Goal: Transaction & Acquisition: Subscribe to service/newsletter

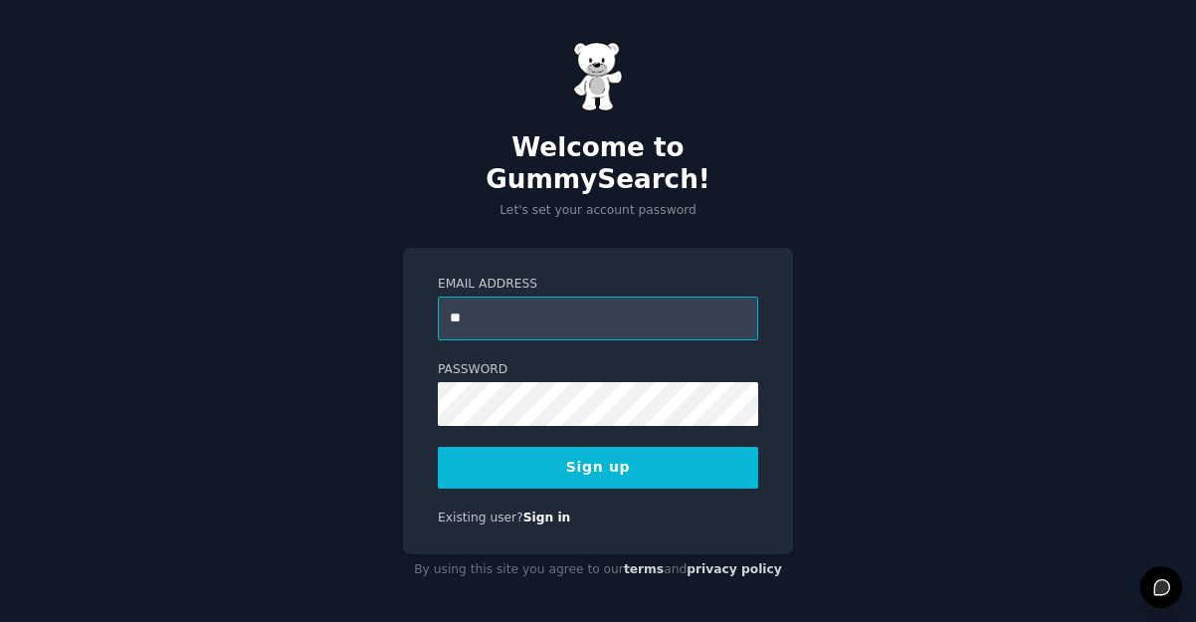
type input "**********"
click at [582, 447] on button "Sign up" at bounding box center [598, 468] width 320 height 42
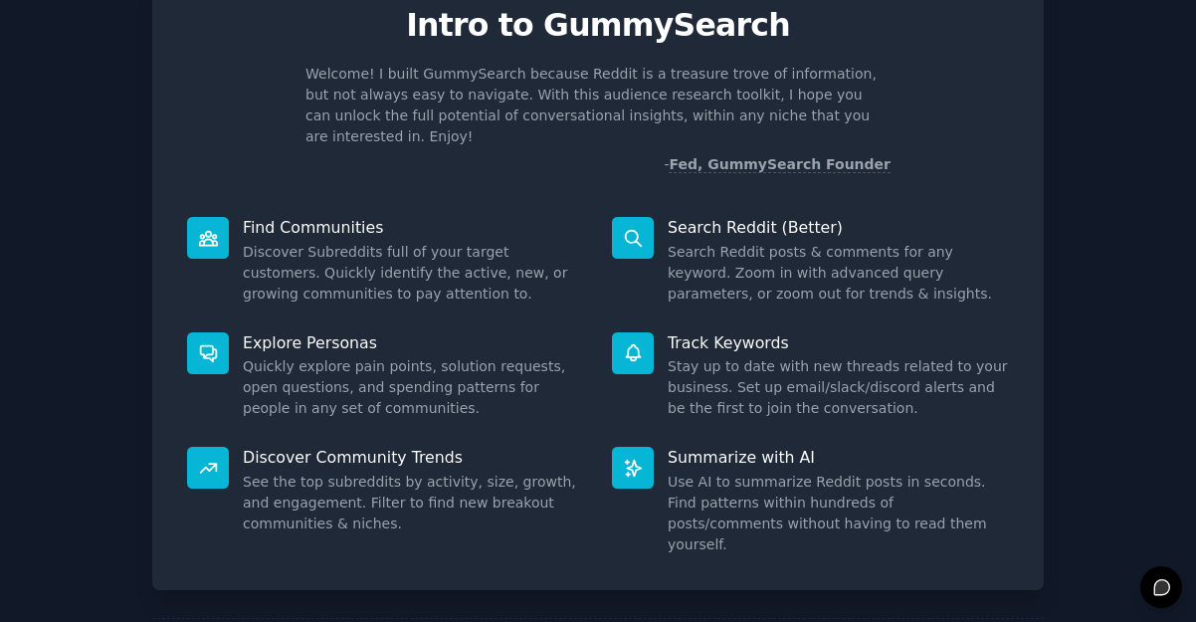
scroll to position [87, 0]
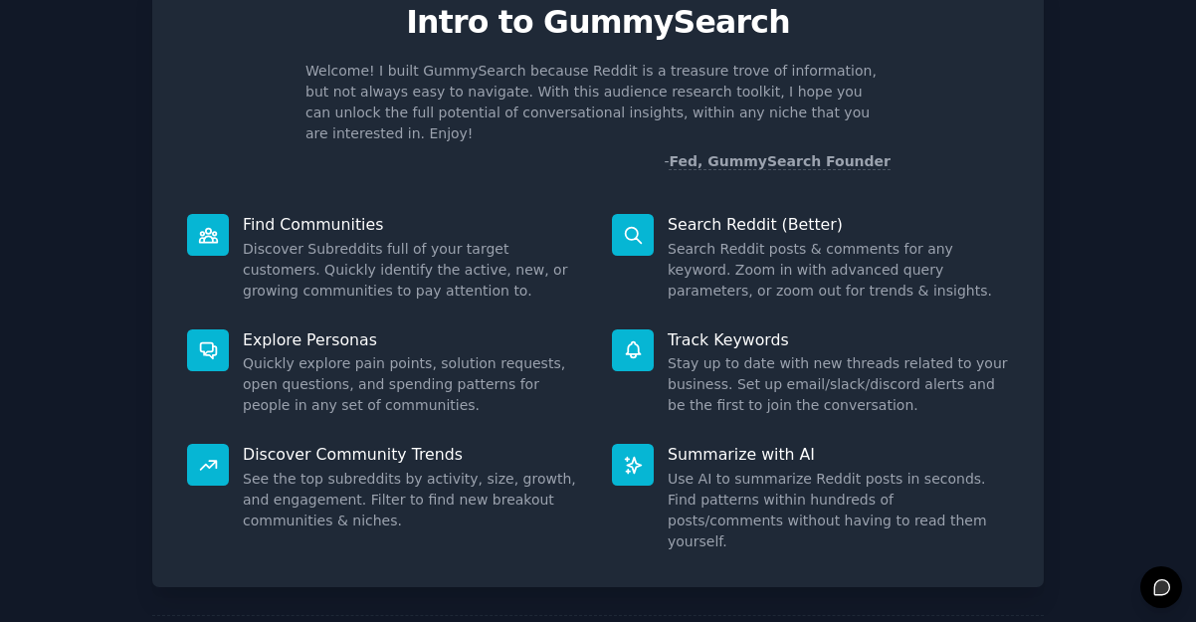
click at [448, 239] on dd "Discover Subreddits full of your target customers. Quickly identify the active,…" at bounding box center [413, 270] width 341 height 63
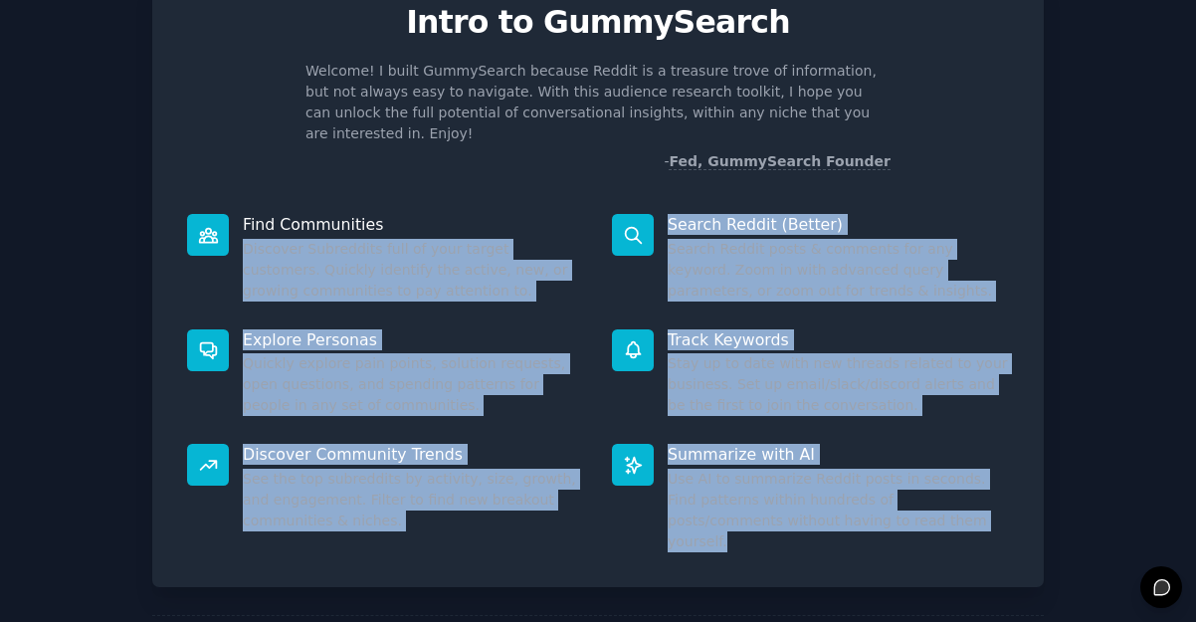
drag, startPoint x: 448, startPoint y: 238, endPoint x: 753, endPoint y: 534, distance: 425.7
click at [753, 534] on div "Welcome! Intro to GummySearch Welcome! I built GummySearch because Reddit is a …" at bounding box center [597, 278] width 891 height 618
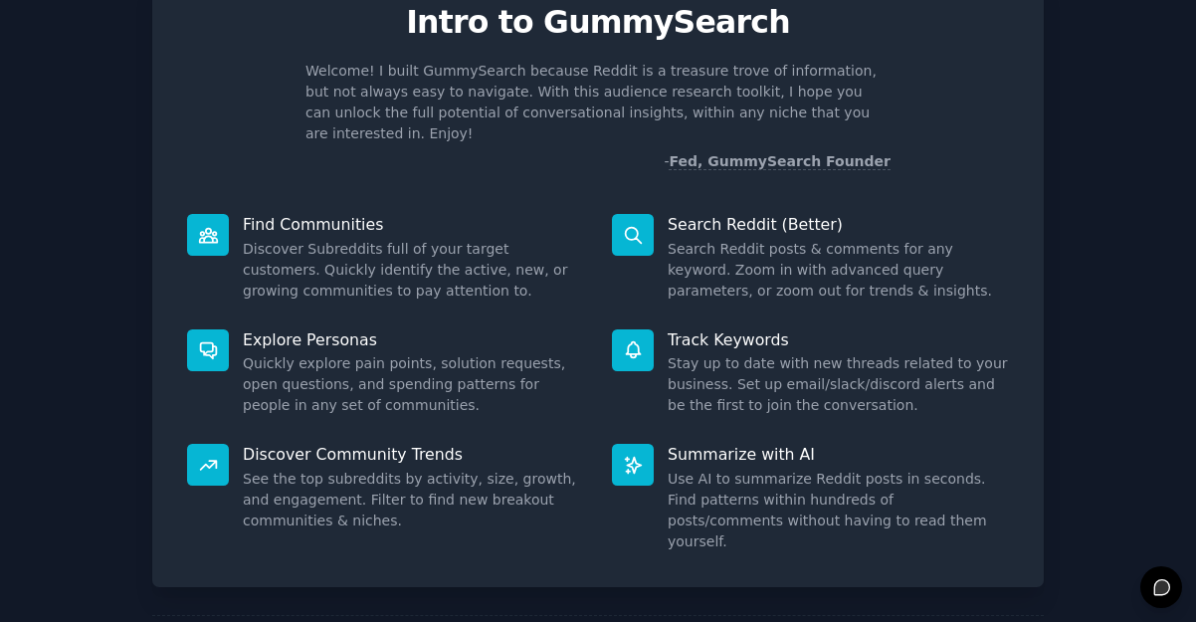
click at [809, 508] on dd "Use AI to summarize Reddit posts in seconds. Find patterns within hundreds of p…" at bounding box center [838, 511] width 341 height 84
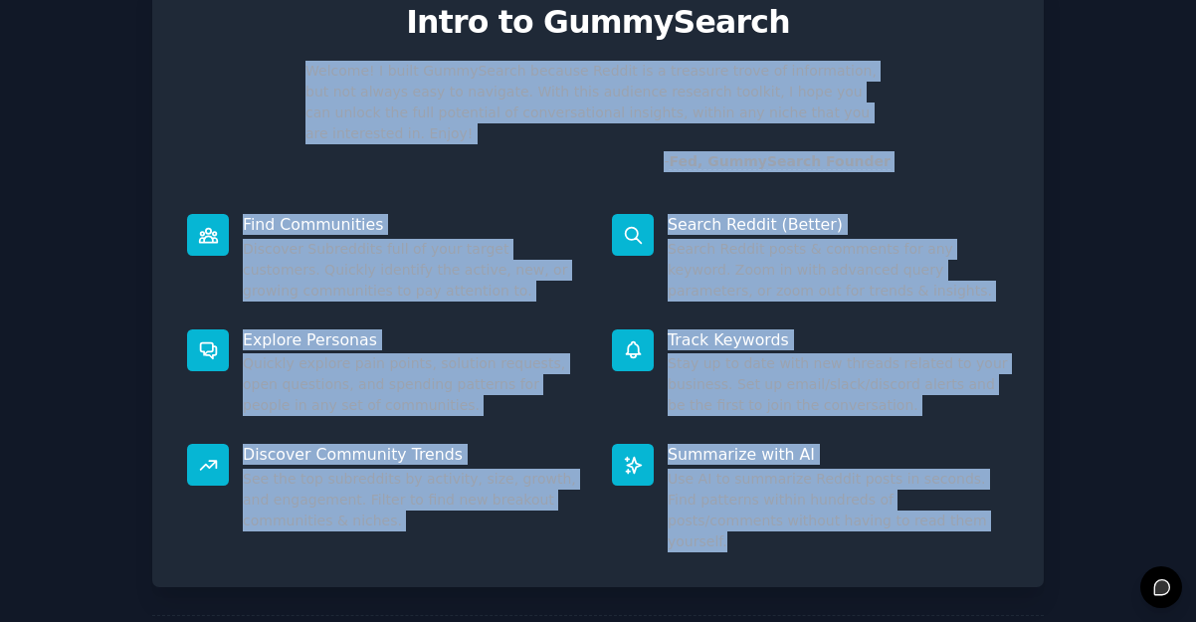
drag, startPoint x: 809, startPoint y: 508, endPoint x: 526, endPoint y: 112, distance: 486.4
click at [526, 112] on div "Welcome! Intro to GummySearch Welcome! I built GummySearch because Reddit is a …" at bounding box center [597, 278] width 891 height 618
click at [526, 112] on p "Welcome! I built GummySearch because Reddit is a treasure trove of information,…" at bounding box center [597, 103] width 585 height 84
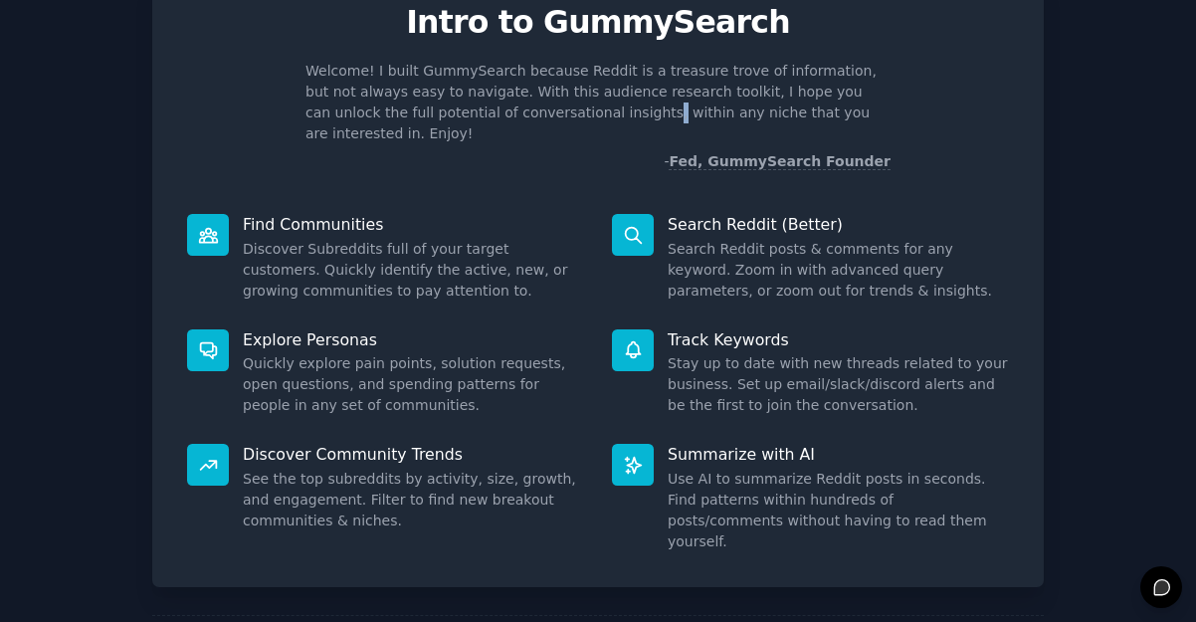
click at [526, 112] on p "Welcome! I built GummySearch because Reddit is a treasure trove of information,…" at bounding box center [597, 103] width 585 height 84
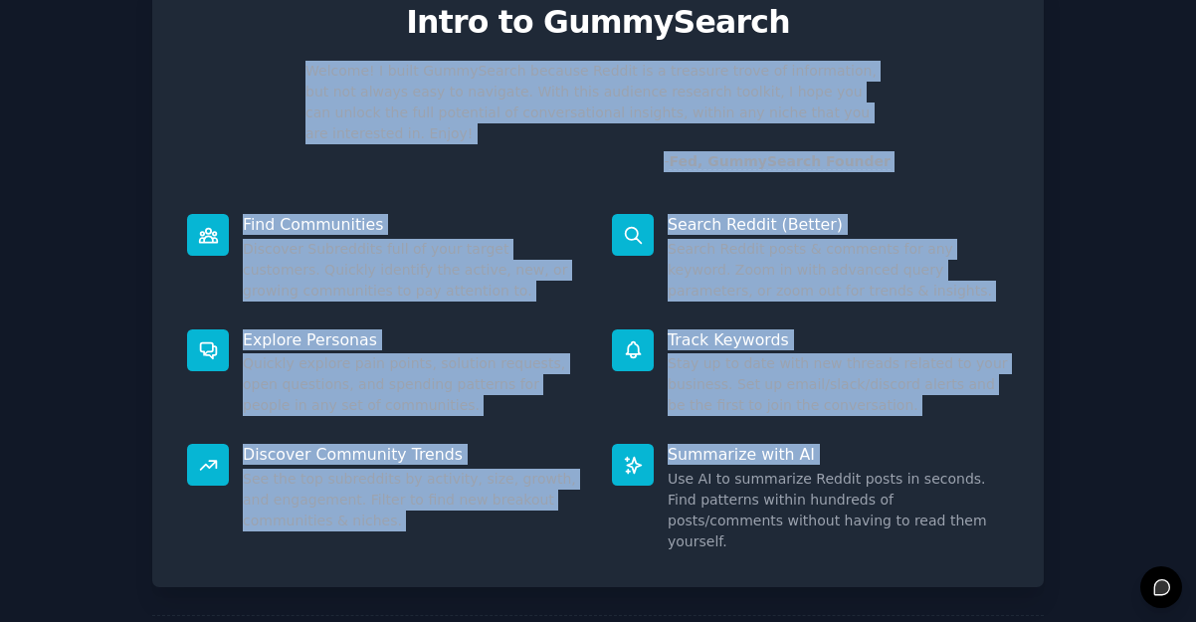
drag, startPoint x: 526, startPoint y: 112, endPoint x: 743, endPoint y: 422, distance: 377.9
click at [743, 422] on div "Welcome! Intro to GummySearch Welcome! I built GummySearch because Reddit is a …" at bounding box center [597, 278] width 891 height 618
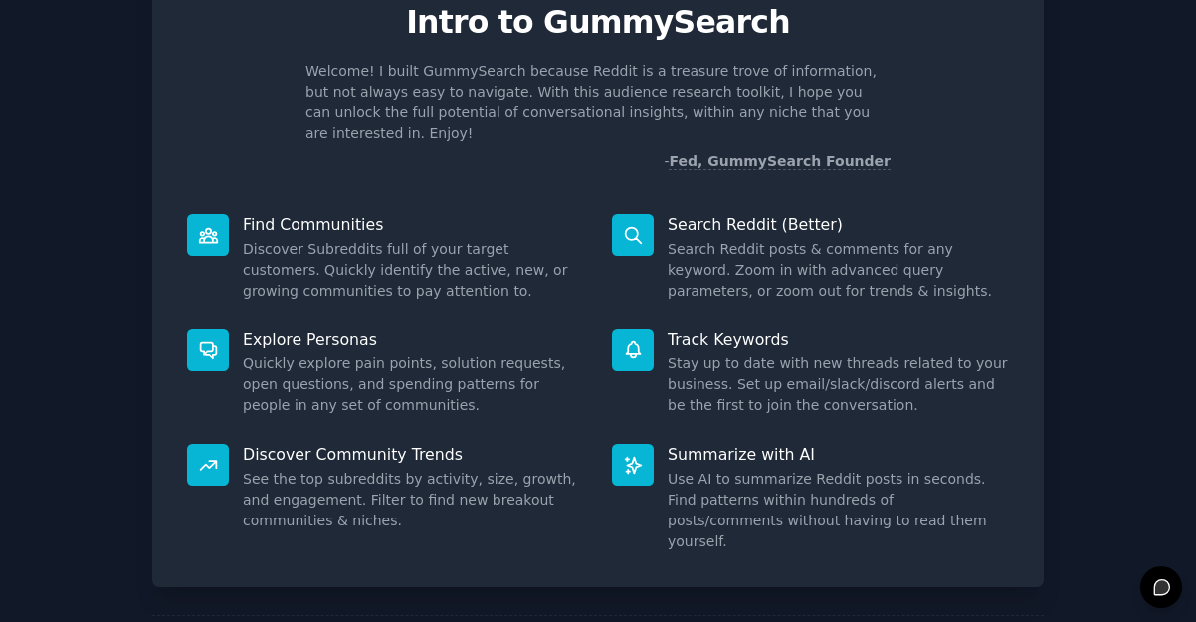
click at [779, 501] on dd "Use AI to summarize Reddit posts in seconds. Find patterns within hundreds of p…" at bounding box center [838, 511] width 341 height 84
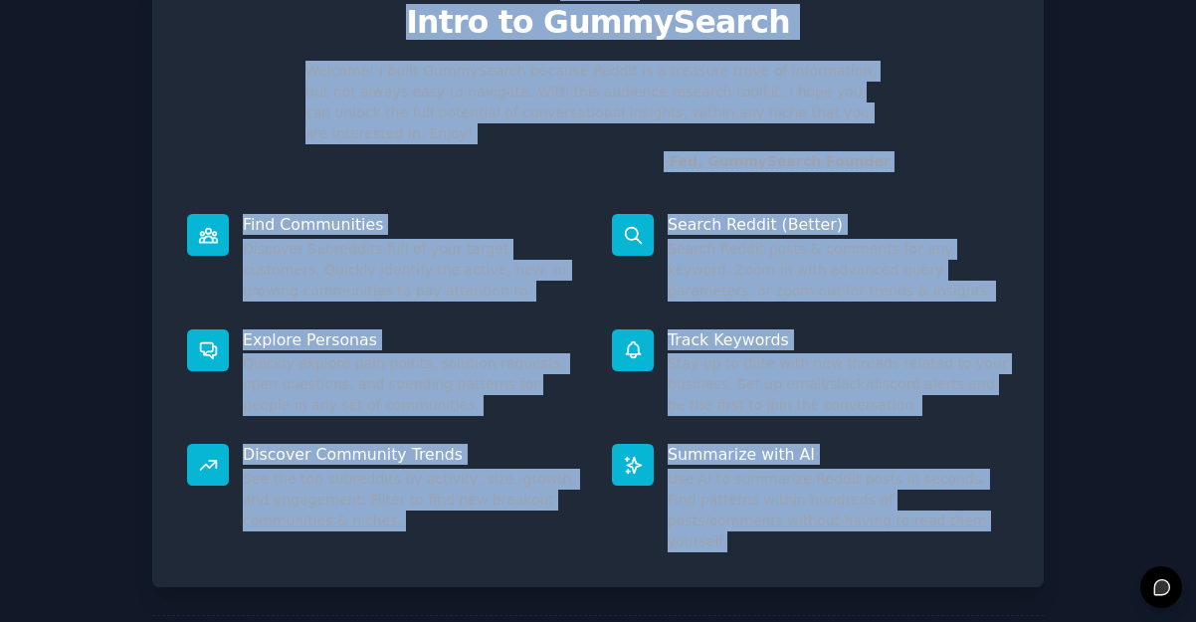
scroll to position [0, 0]
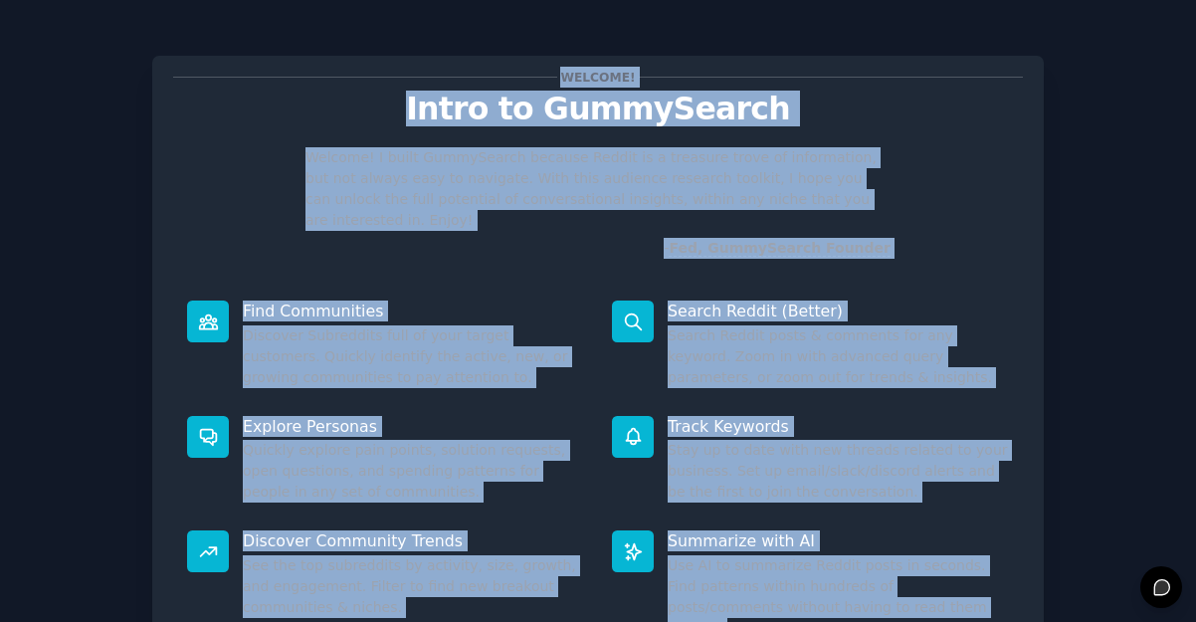
drag, startPoint x: 779, startPoint y: 501, endPoint x: 703, endPoint y: 129, distance: 379.7
click at [704, 112] on div "Welcome! Intro to GummySearch Welcome! I built GummySearch because Reddit is a …" at bounding box center [597, 365] width 891 height 618
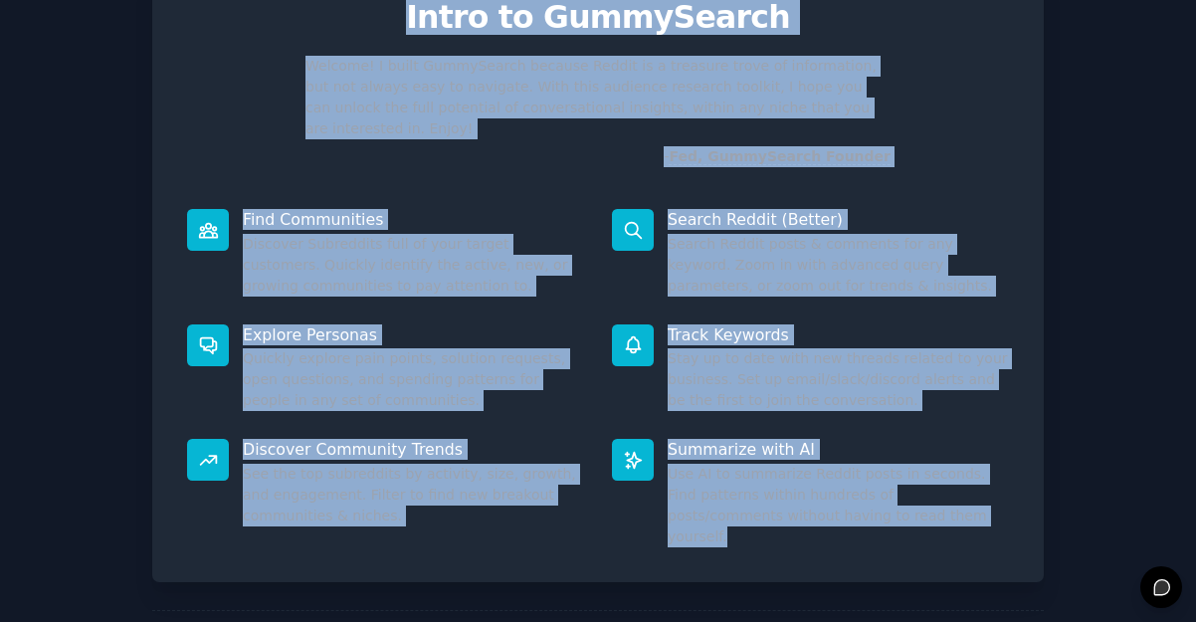
scroll to position [90, 0]
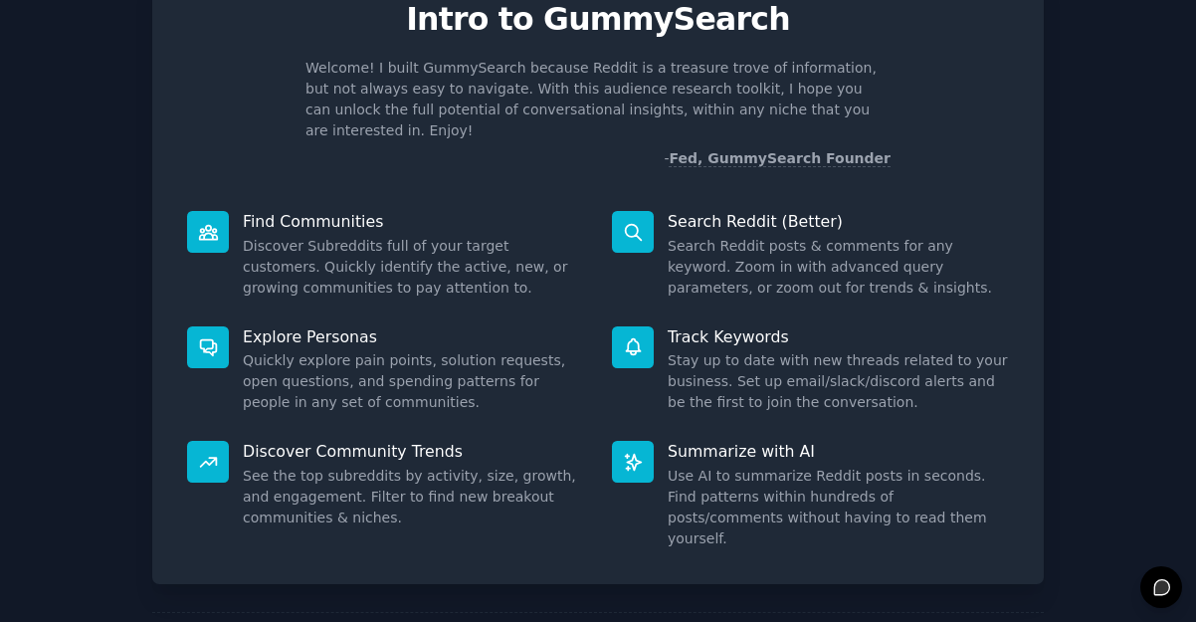
click at [816, 466] on dd "Use AI to summarize Reddit posts in seconds. Find patterns within hundreds of p…" at bounding box center [838, 508] width 341 height 84
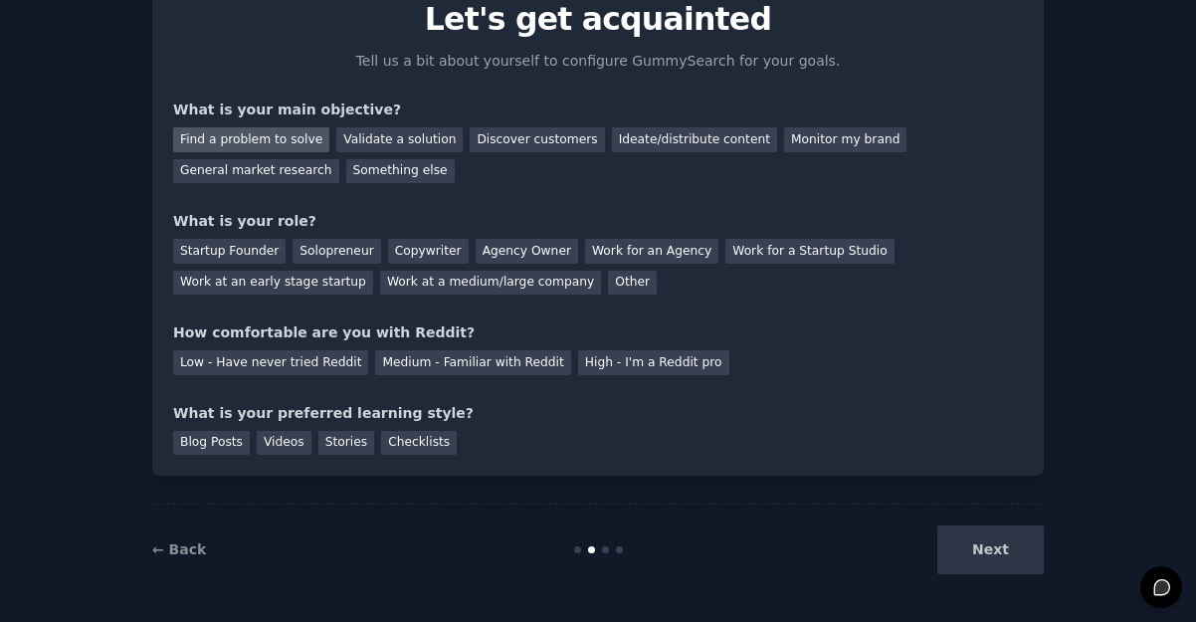
click at [299, 134] on div "Find a problem to solve" at bounding box center [251, 139] width 156 height 25
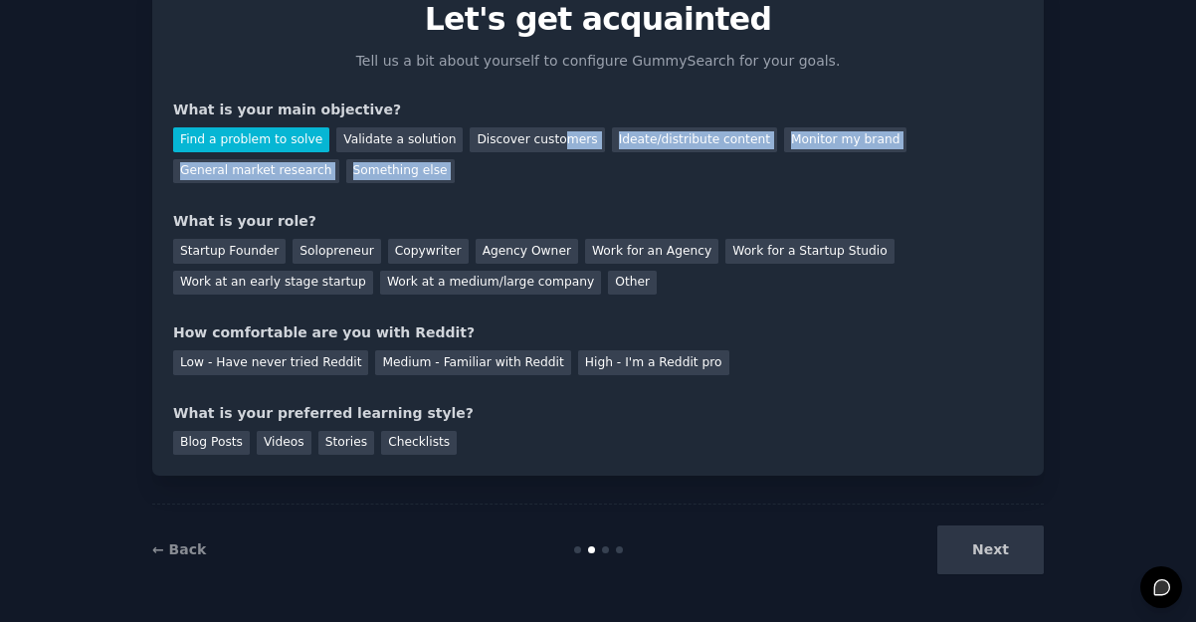
drag, startPoint x: 543, startPoint y: 134, endPoint x: 598, endPoint y: 200, distance: 85.5
click at [609, 200] on div "Your goals Let's get acquainted Tell us a bit about yourself to configure Gummy…" at bounding box center [598, 221] width 850 height 468
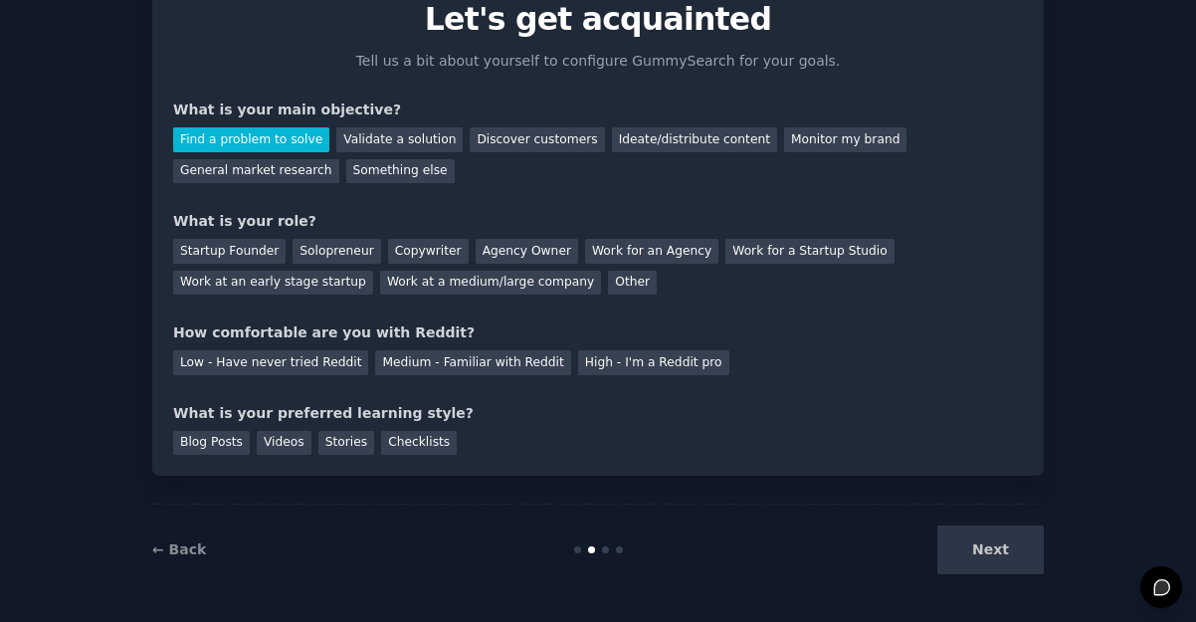
click at [601, 187] on div "Your goals Let's get acquainted Tell us a bit about yourself to configure Gummy…" at bounding box center [598, 221] width 850 height 468
click at [502, 202] on div "Your goals Let's get acquainted Tell us a bit about yourself to configure Gummy…" at bounding box center [598, 221] width 850 height 468
click at [403, 144] on div "Validate a solution" at bounding box center [399, 139] width 126 height 25
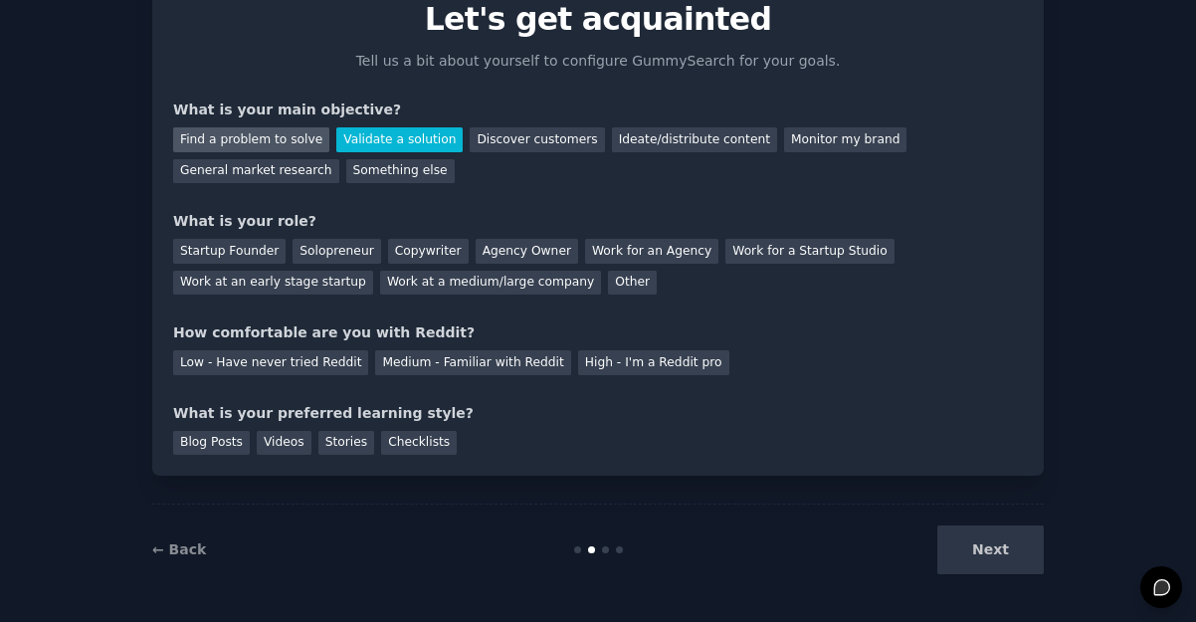
click at [300, 145] on div "Find a problem to solve" at bounding box center [251, 139] width 156 height 25
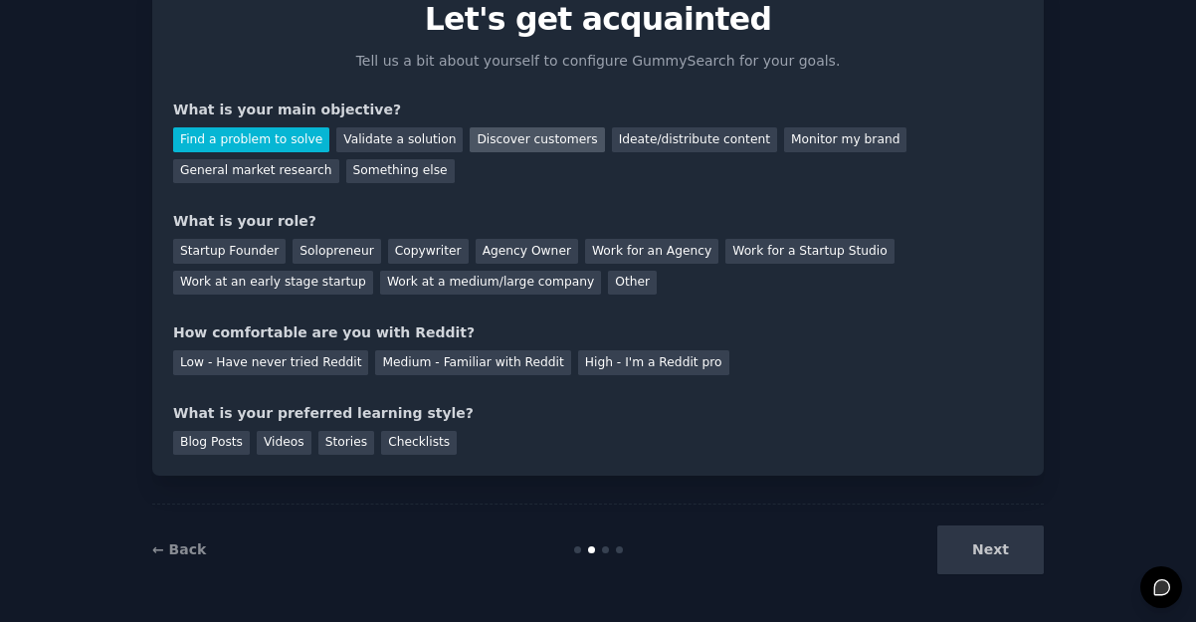
click at [507, 142] on div "Discover customers" at bounding box center [537, 139] width 134 height 25
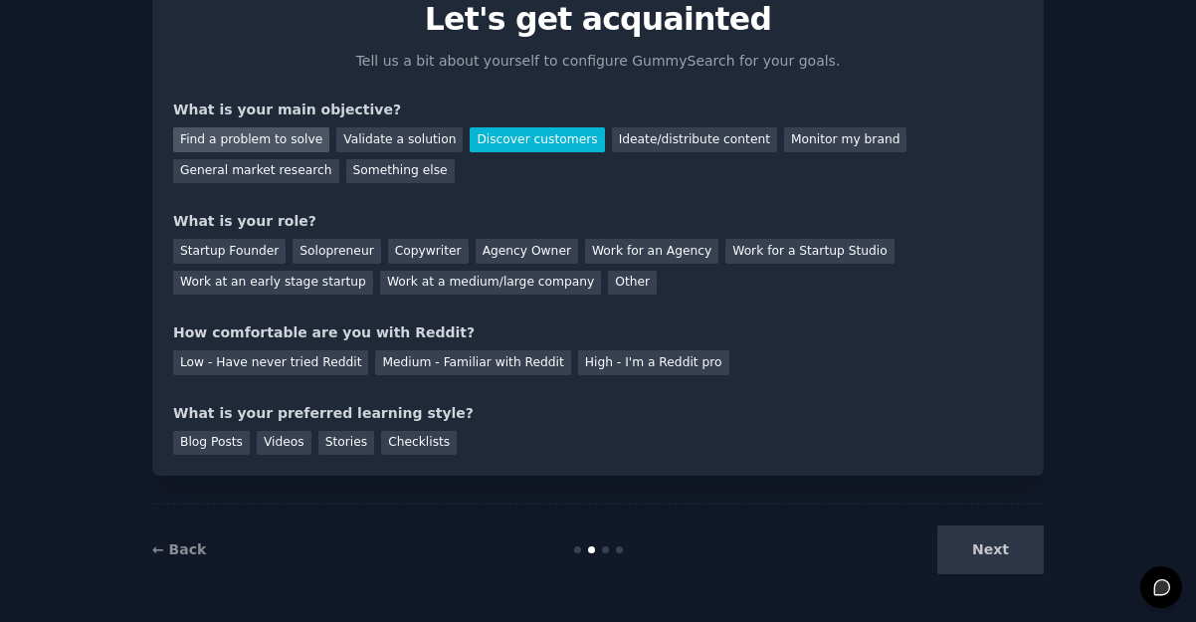
click at [253, 145] on div "Find a problem to solve" at bounding box center [251, 139] width 156 height 25
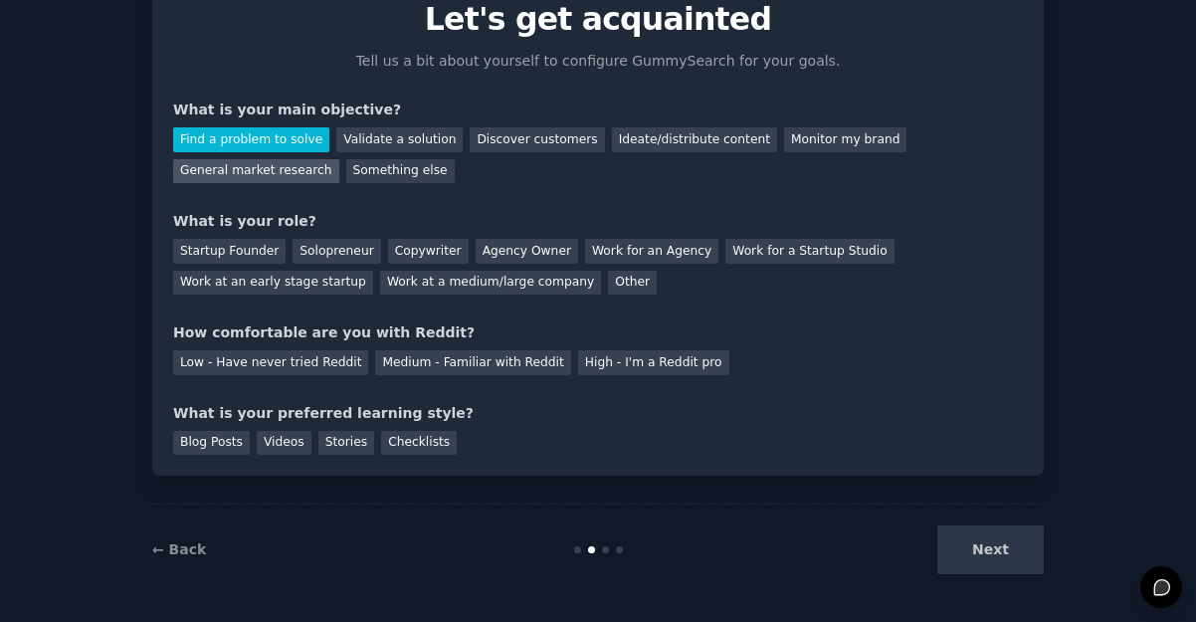
click at [264, 166] on div "General market research" at bounding box center [256, 171] width 166 height 25
click at [269, 140] on div "Find a problem to solve" at bounding box center [251, 139] width 156 height 25
click at [334, 248] on div "Solopreneur" at bounding box center [336, 251] width 88 height 25
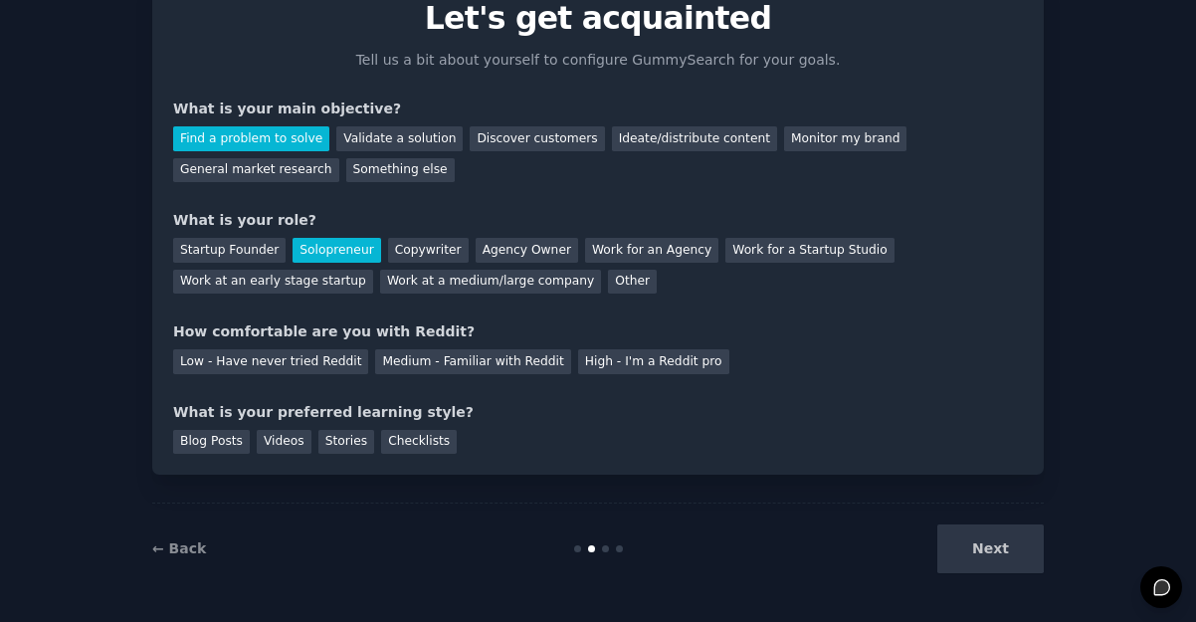
click at [372, 334] on div "How comfortable are you with Reddit?" at bounding box center [598, 331] width 850 height 21
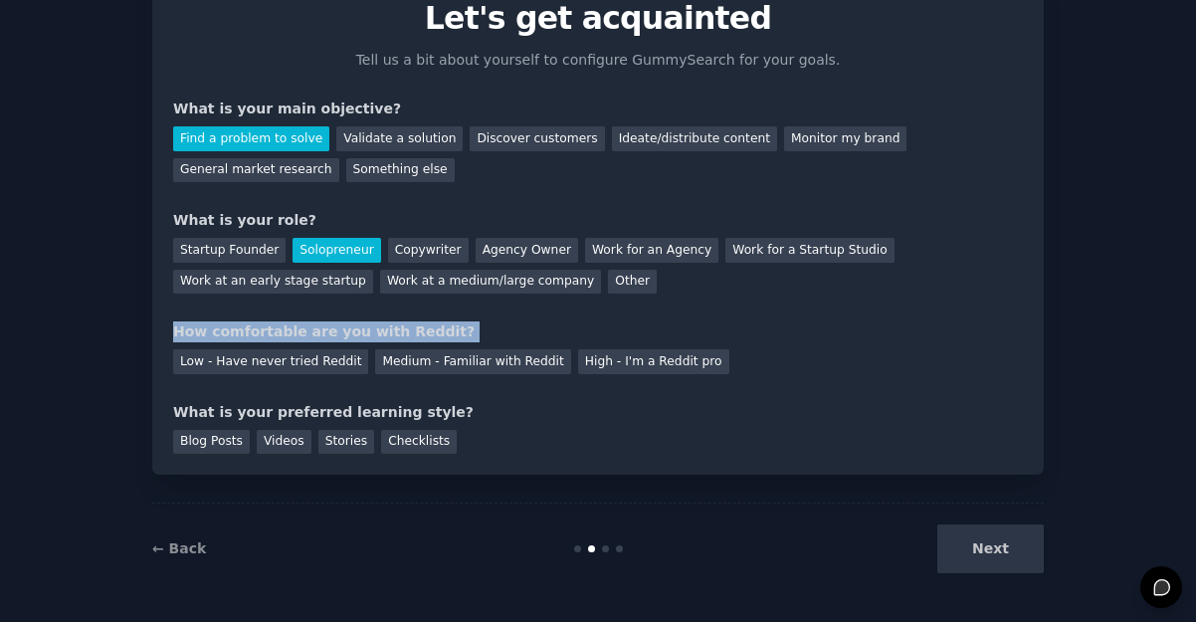
click at [372, 334] on div "How comfortable are you with Reddit?" at bounding box center [598, 331] width 850 height 21
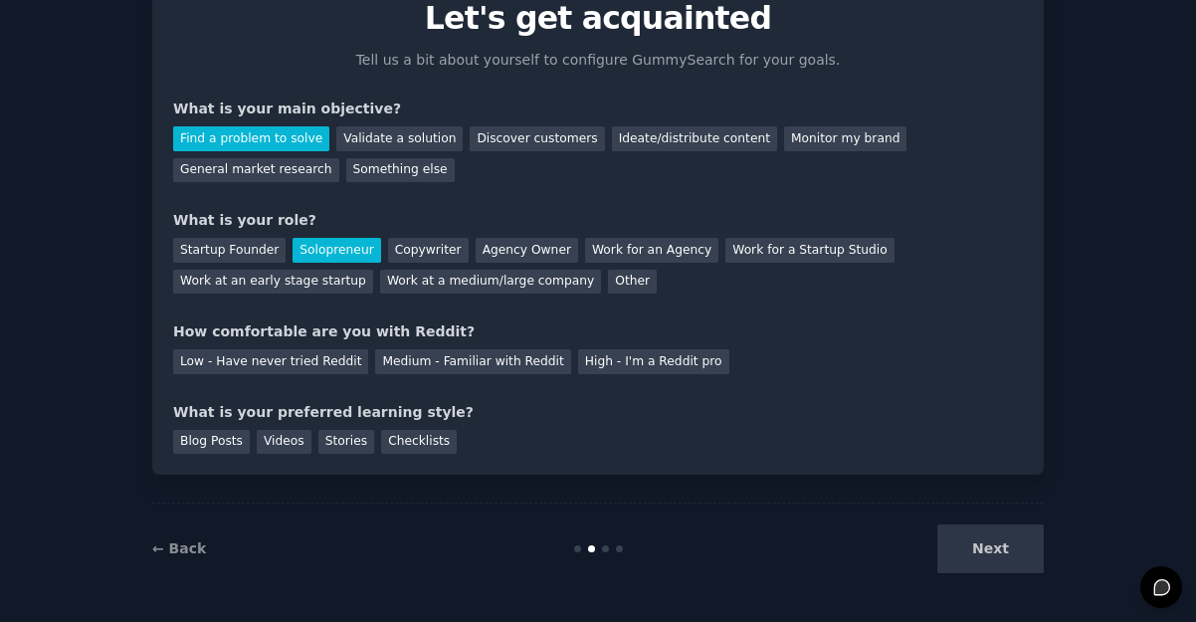
click at [431, 393] on div "Your goals Let's get acquainted Tell us a bit about yourself to configure Gummy…" at bounding box center [598, 220] width 850 height 468
click at [479, 368] on div "Medium - Familiar with Reddit" at bounding box center [472, 361] width 195 height 25
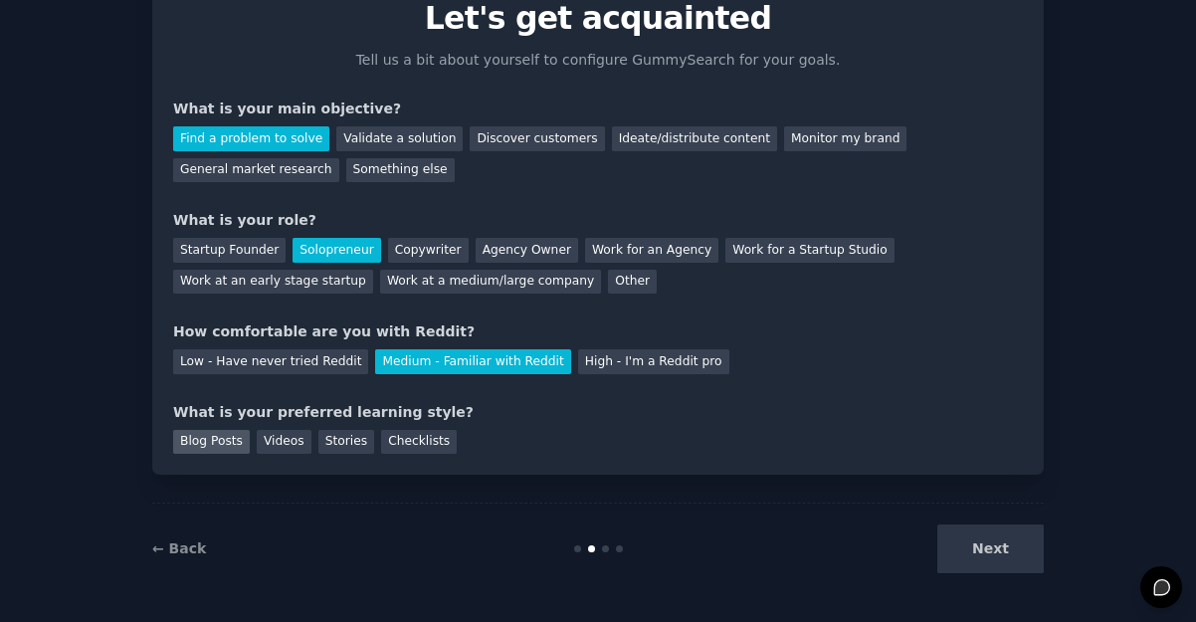
click at [223, 447] on div "Blog Posts" at bounding box center [211, 442] width 77 height 25
click at [944, 539] on button "Next" at bounding box center [990, 548] width 106 height 49
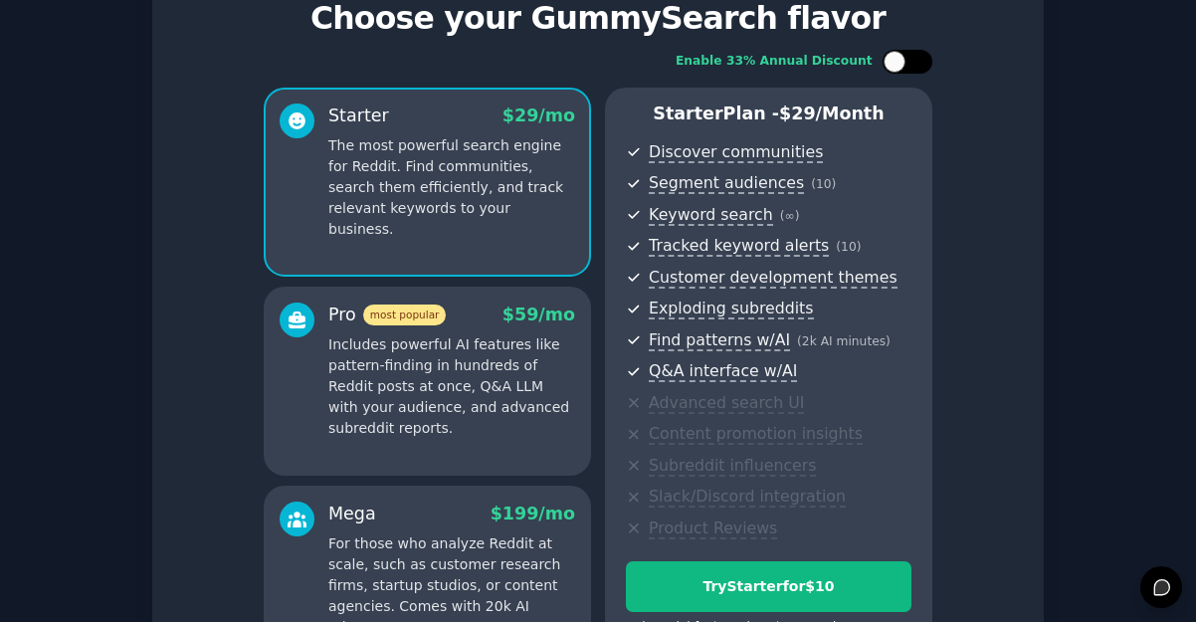
click at [919, 69] on div at bounding box center [907, 62] width 50 height 24
click at [920, 68] on div at bounding box center [920, 62] width 22 height 22
checkbox input "false"
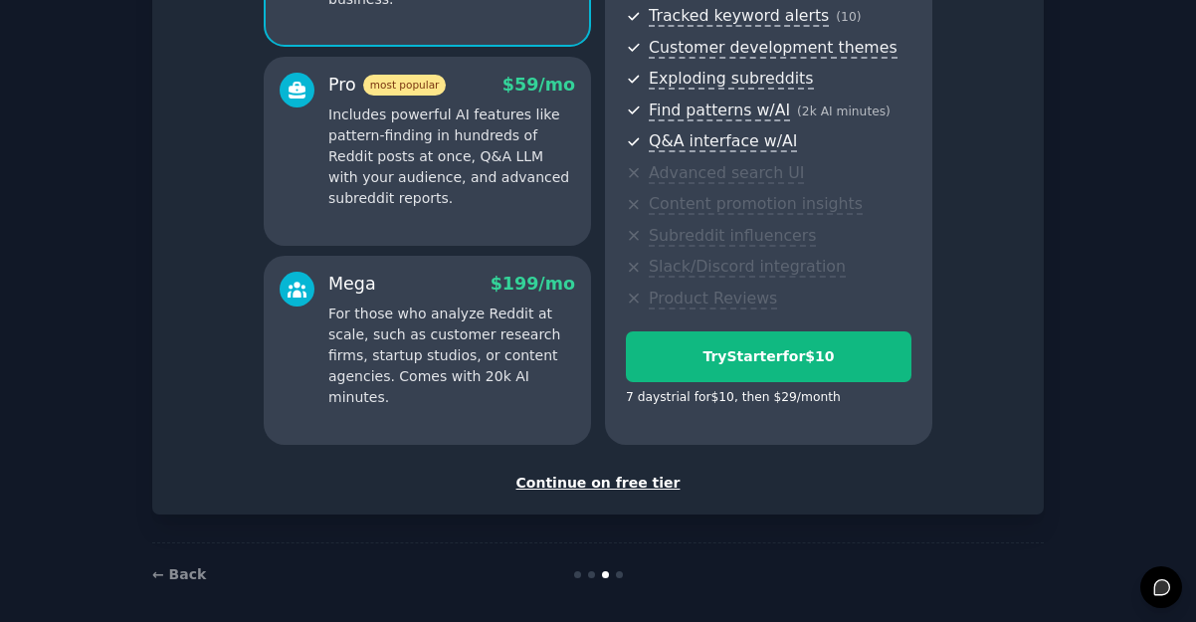
scroll to position [317, 0]
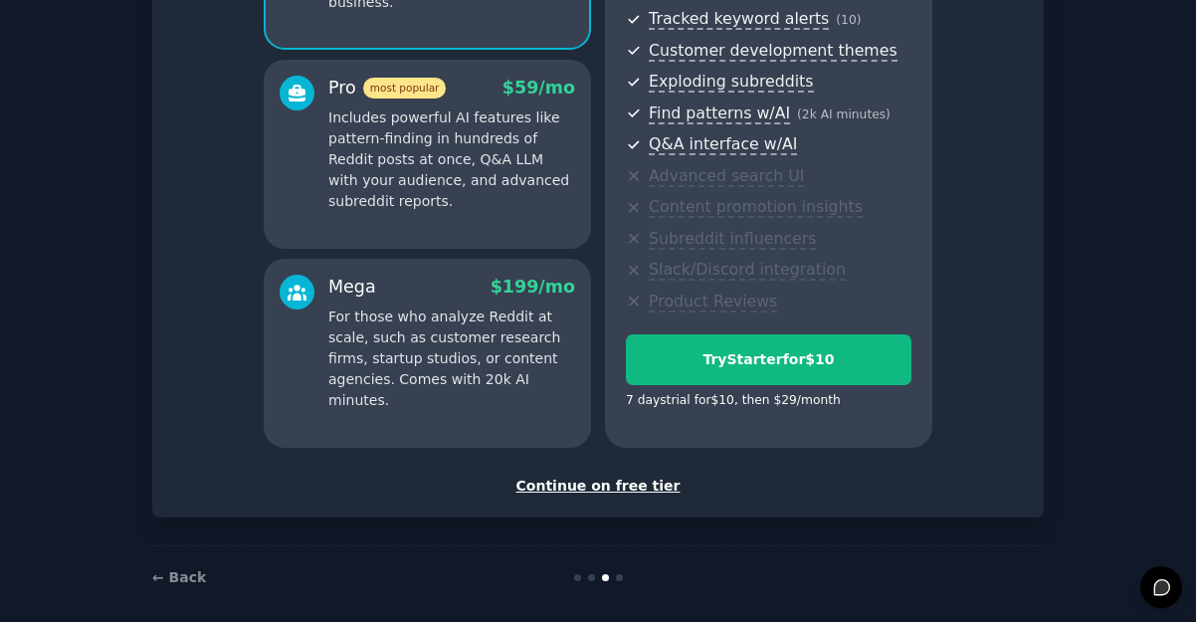
click at [800, 401] on div "7 days trial for $10 , then $ 29 /month" at bounding box center [733, 401] width 215 height 18
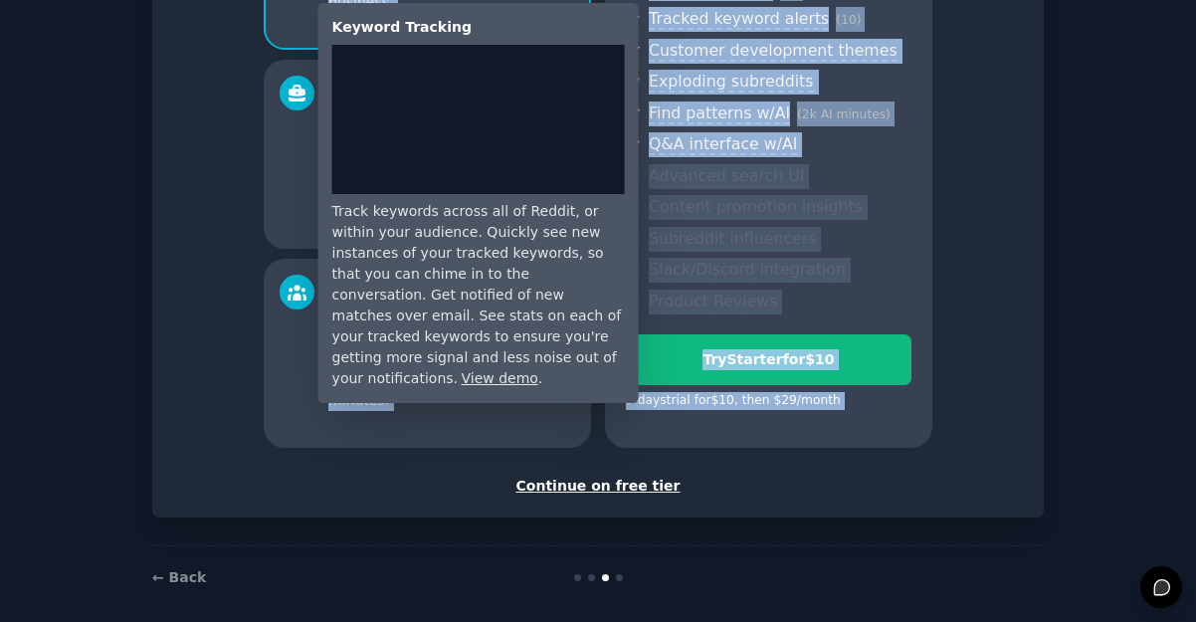
scroll to position [0, 0]
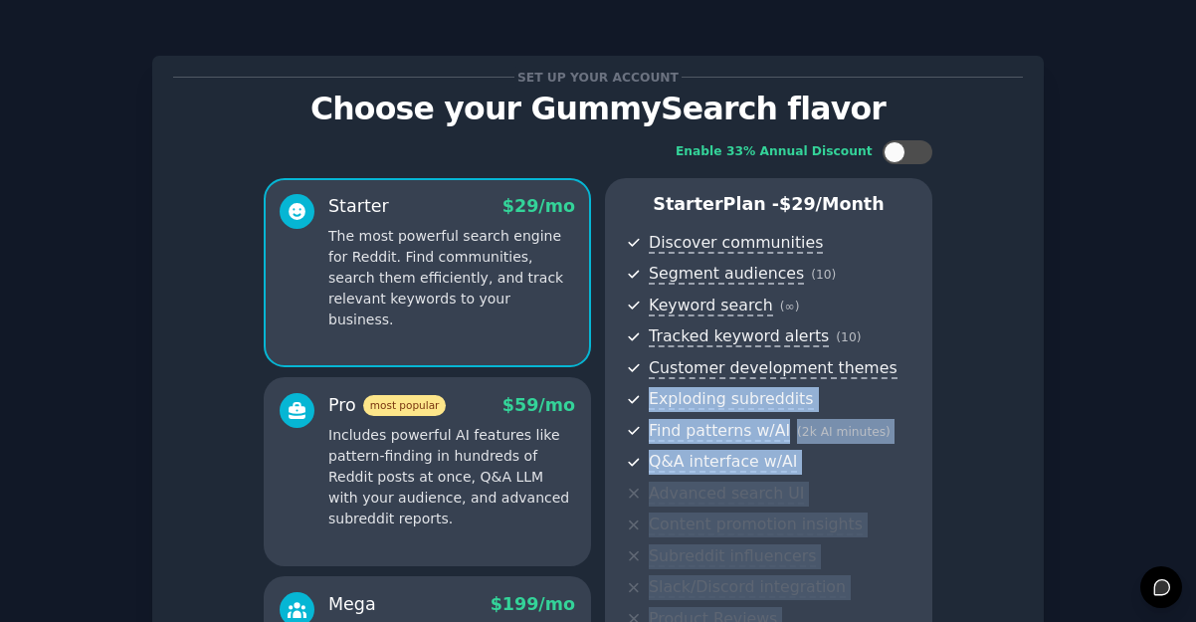
drag, startPoint x: 800, startPoint y: 401, endPoint x: 716, endPoint y: 425, distance: 86.9
click at [716, 425] on div "Starter Plan - $ 29 /month Discover communities Segment audiences ( 10 ) Keywor…" at bounding box center [768, 471] width 327 height 587
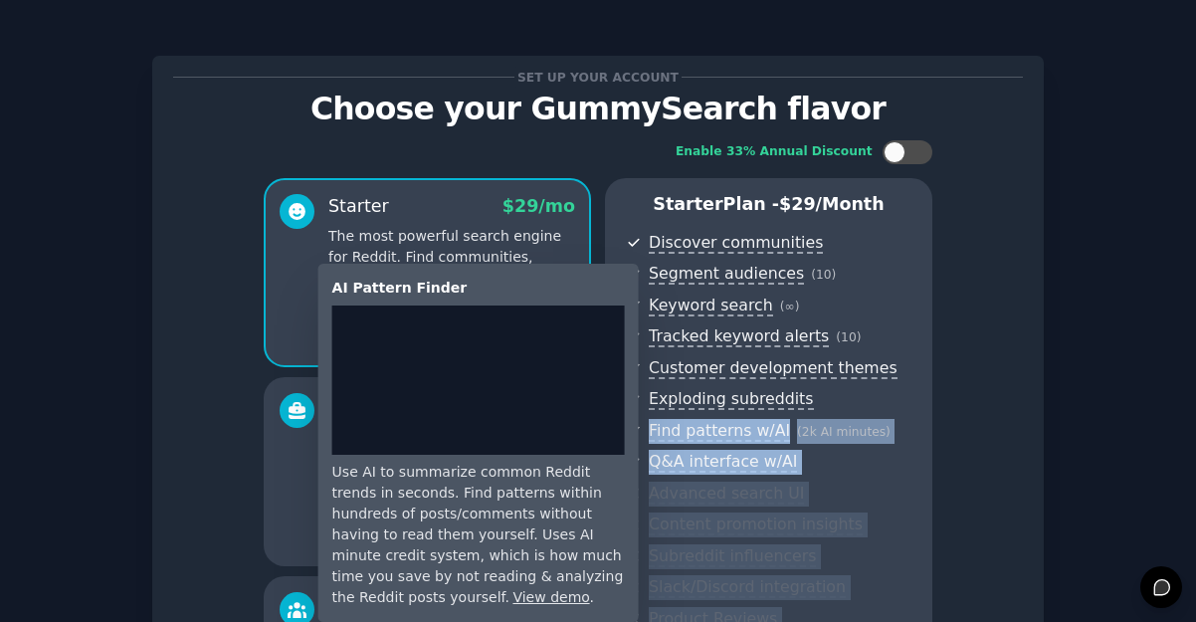
scroll to position [332, 0]
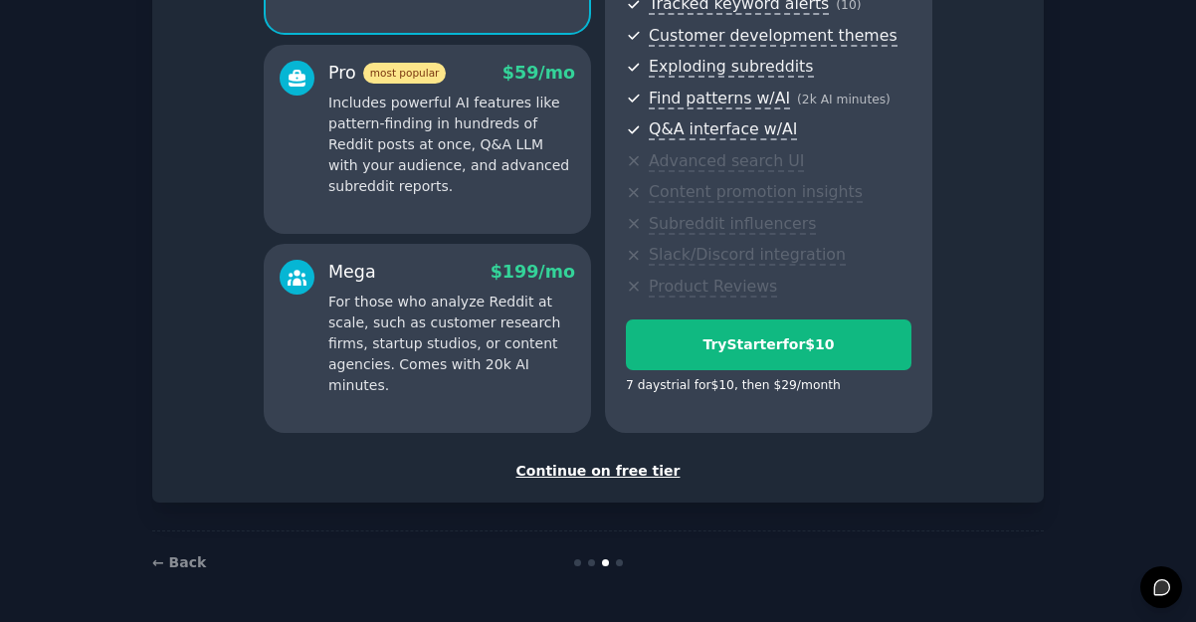
click at [644, 475] on div "Continue on free tier" at bounding box center [598, 471] width 850 height 21
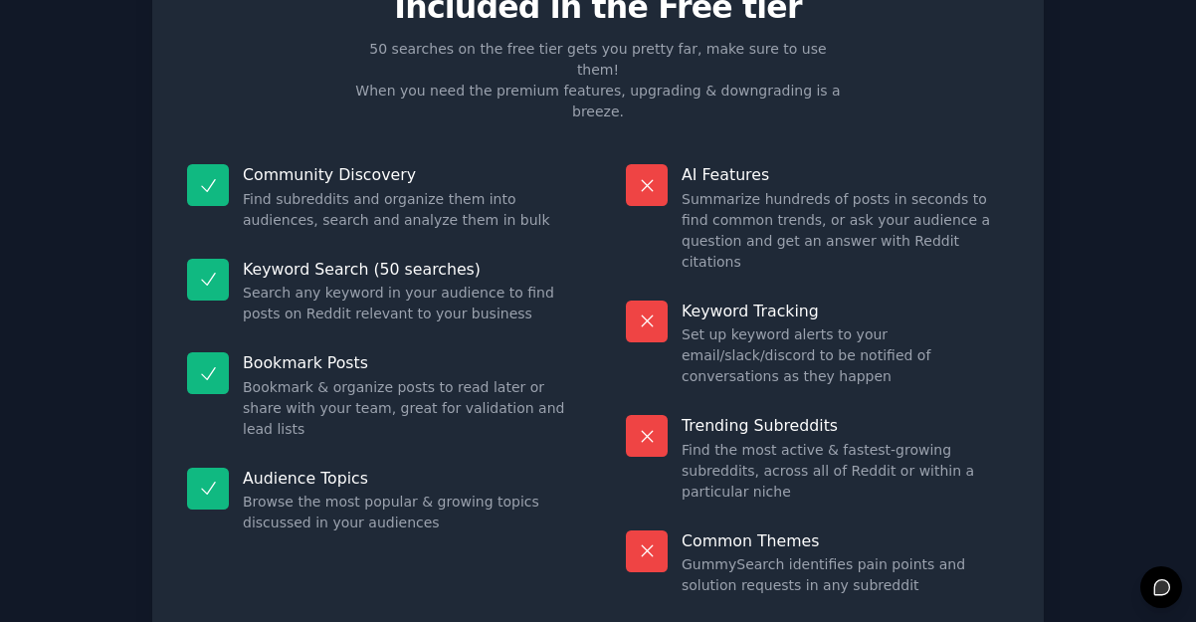
scroll to position [86, 0]
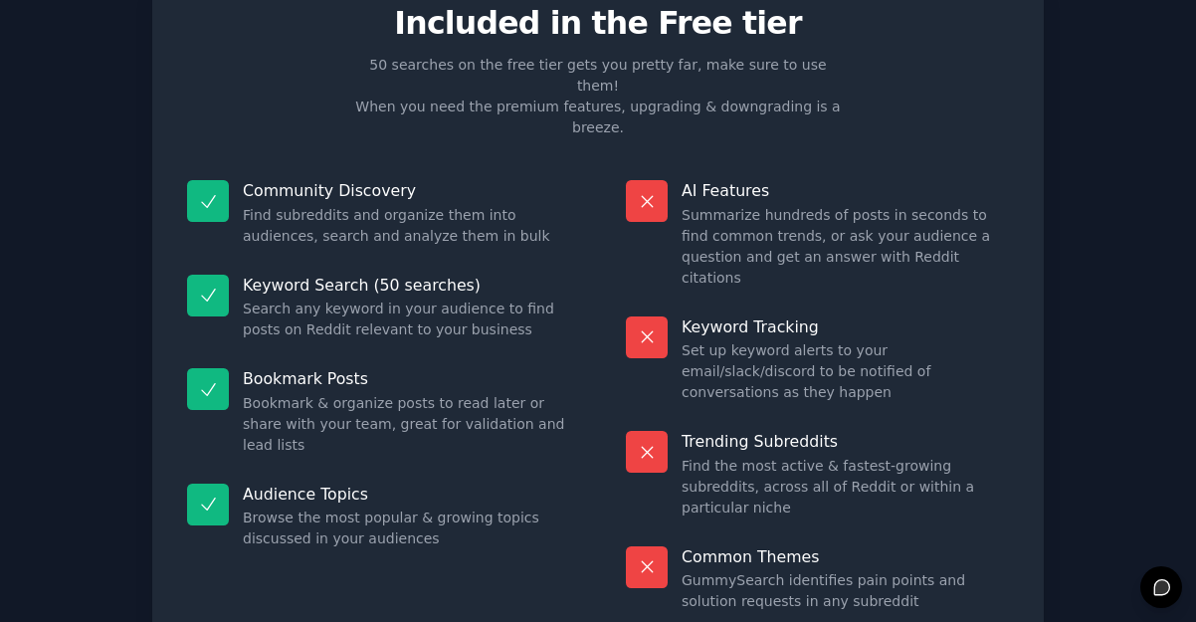
click at [436, 208] on div "Community Discovery Find subreddits and organize them into audiences, search an…" at bounding box center [378, 213] width 411 height 95
click at [436, 205] on dd "Find subreddits and organize them into audiences, search and analyze them in bu…" at bounding box center [406, 226] width 327 height 42
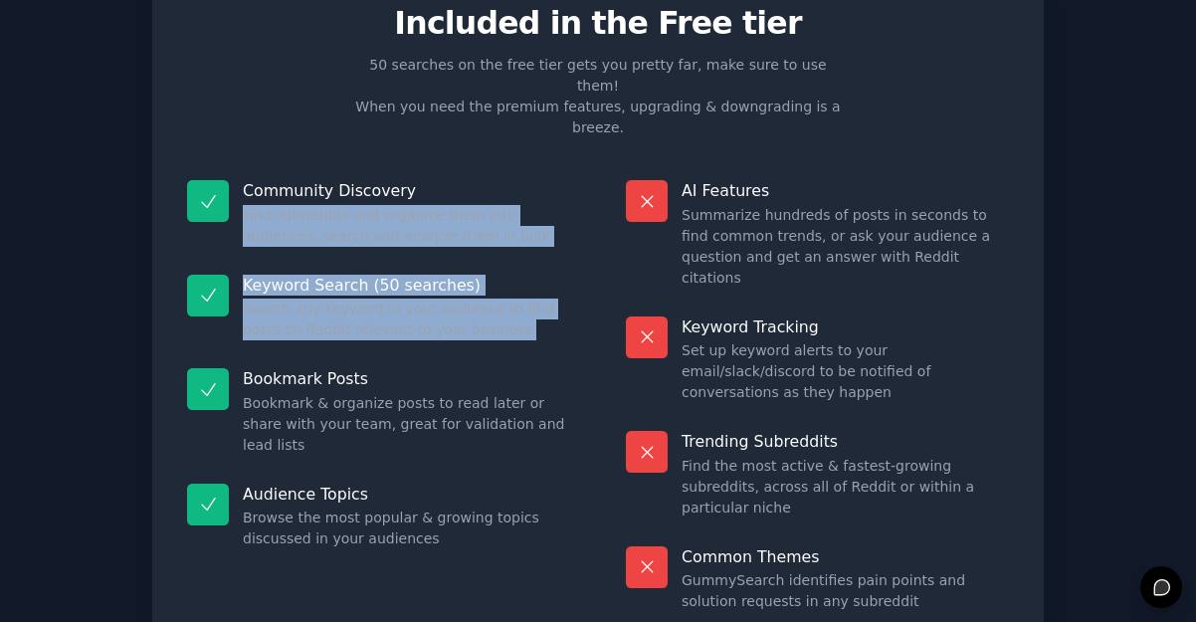
drag, startPoint x: 436, startPoint y: 195, endPoint x: 469, endPoint y: 283, distance: 93.5
click at [470, 283] on dl "Community Discovery Find subreddits and organize them into audiences, search an…" at bounding box center [378, 396] width 411 height 460
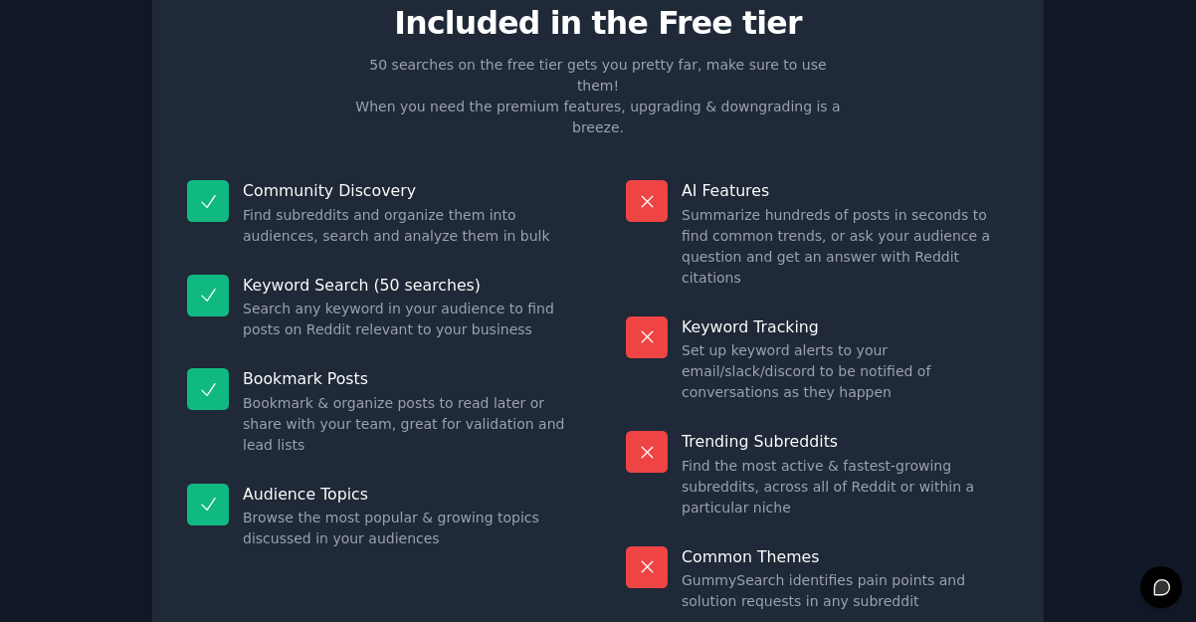
click at [486, 393] on dd "Bookmark & organize posts to read later or share with your team, great for vali…" at bounding box center [406, 424] width 327 height 63
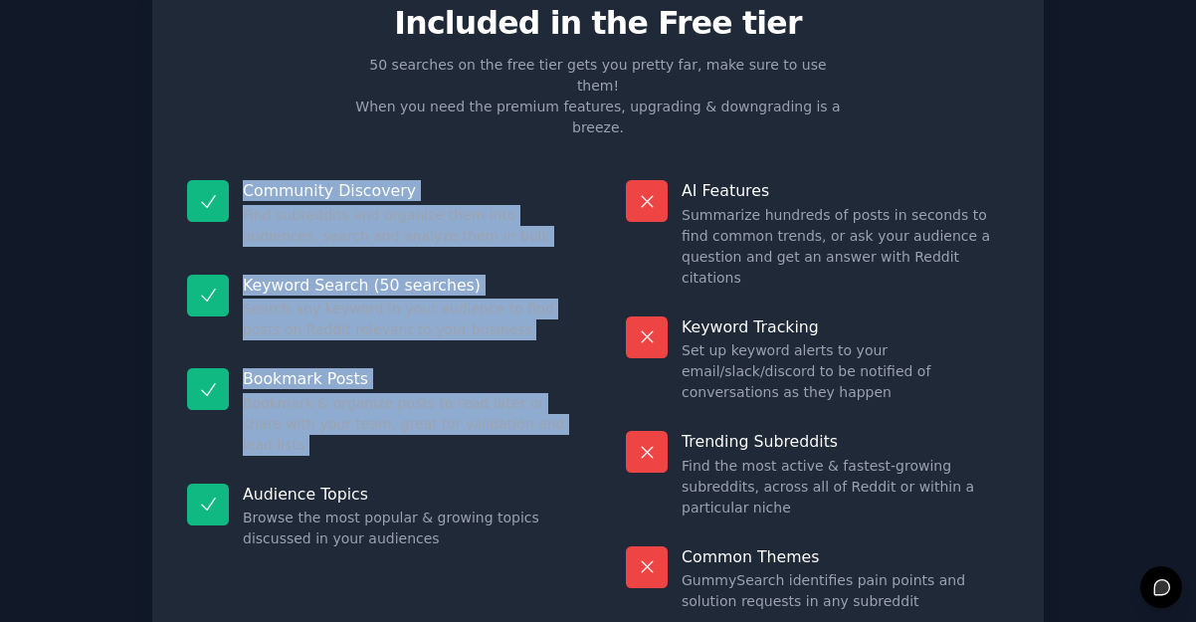
drag, startPoint x: 486, startPoint y: 381, endPoint x: 497, endPoint y: 96, distance: 285.8
click at [503, 96] on div "Free plan info Included in the Free tier 50 searches on the free tier gets you …" at bounding box center [598, 308] width 850 height 635
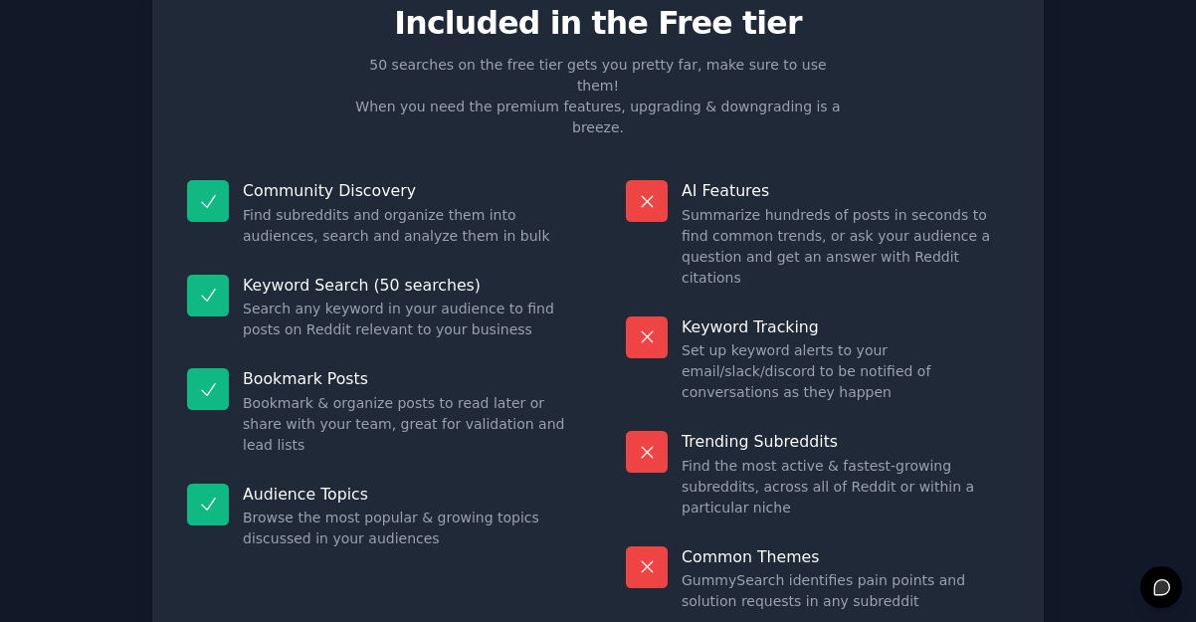
click at [805, 456] on dd "Find the most active & fastest-growing subreddits, across all of Reddit or with…" at bounding box center [844, 487] width 327 height 63
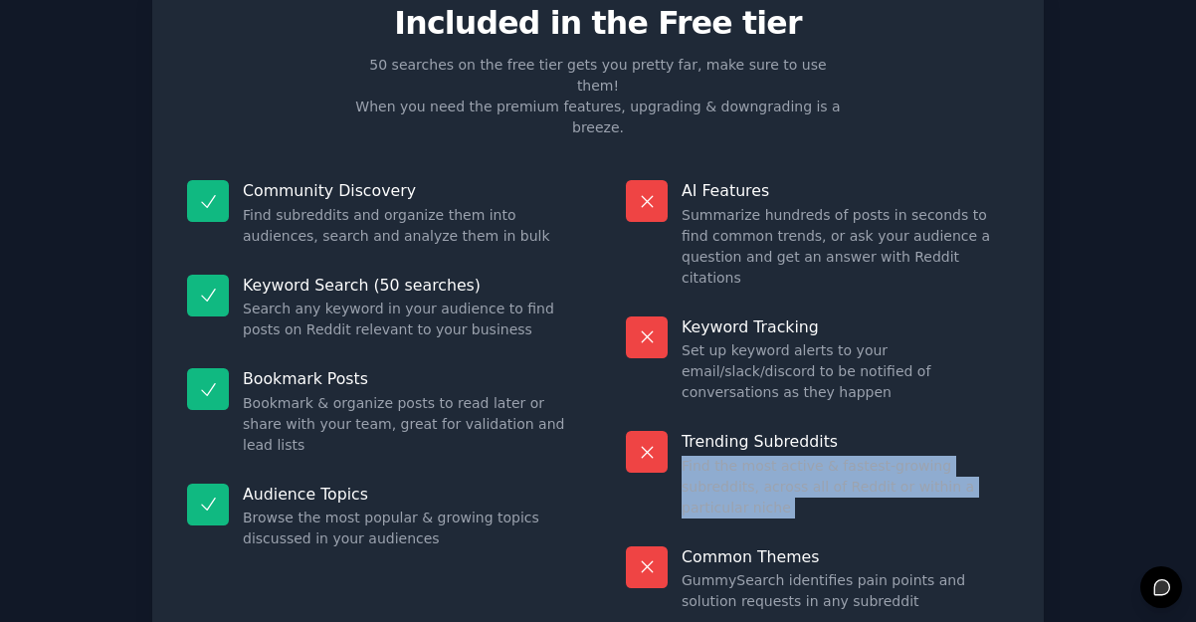
click at [805, 456] on dd "Find the most active & fastest-growing subreddits, across all of Reddit or with…" at bounding box center [844, 487] width 327 height 63
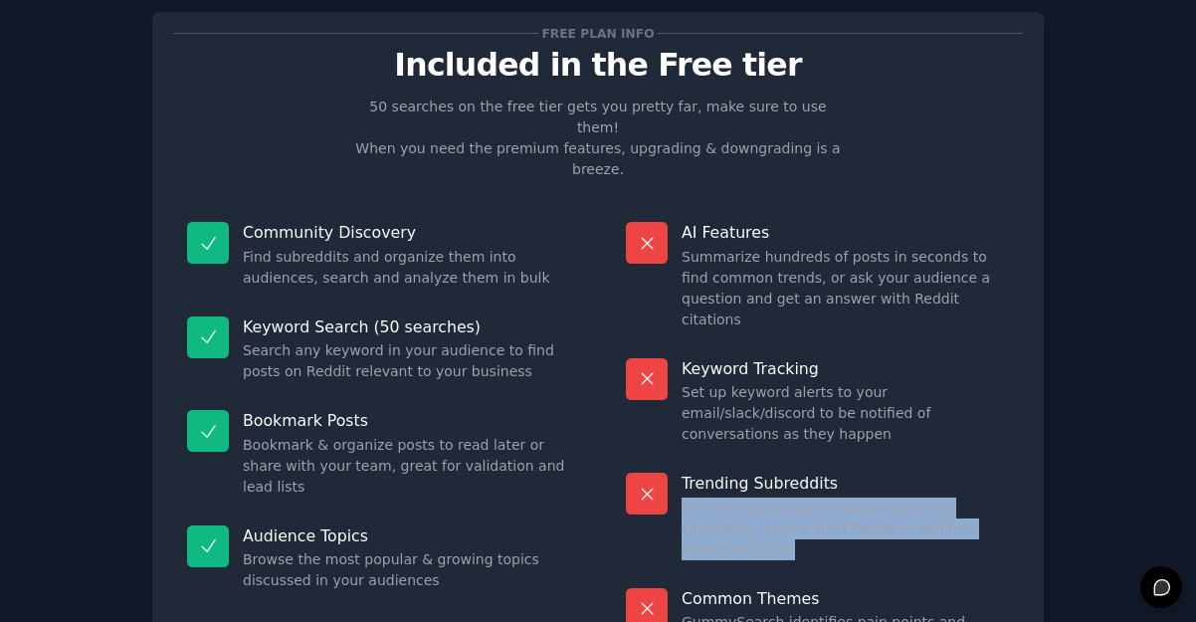
scroll to position [0, 0]
